Goal: Check status

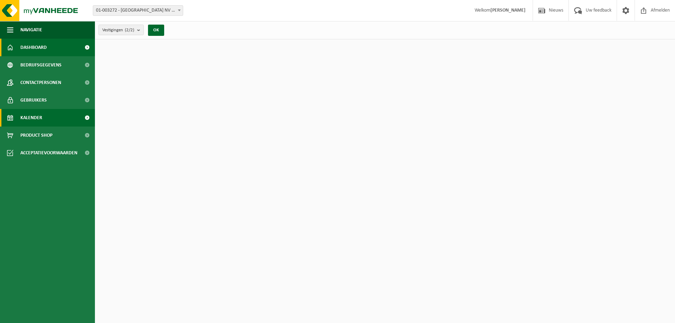
click at [54, 117] on link "Kalender" at bounding box center [47, 118] width 95 height 18
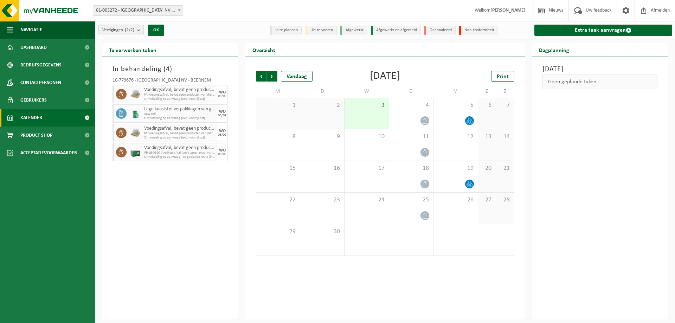
drag, startPoint x: 174, startPoint y: 245, endPoint x: 539, endPoint y: 213, distance: 366.9
click at [174, 245] on div "In behandeling ( 4 ) 10-779676 - BELGOSUC NV - BEERNEM Voedingsafval, bevat gee…" at bounding box center [170, 188] width 136 height 263
click at [602, 182] on div "[DATE] Geen geplande taken" at bounding box center [600, 188] width 136 height 263
click at [144, 199] on div "In behandeling ( 4 ) 10-779676 - BELGOSUC NV - BEERNEM Voedingsafval, bevat gee…" at bounding box center [170, 188] width 136 height 263
click at [142, 191] on div "In behandeling ( 4 ) 10-779676 - BELGOSUC NV - BEERNEM Voedingsafval, bevat gee…" at bounding box center [170, 188] width 136 height 263
